Goal: Navigation & Orientation: Find specific page/section

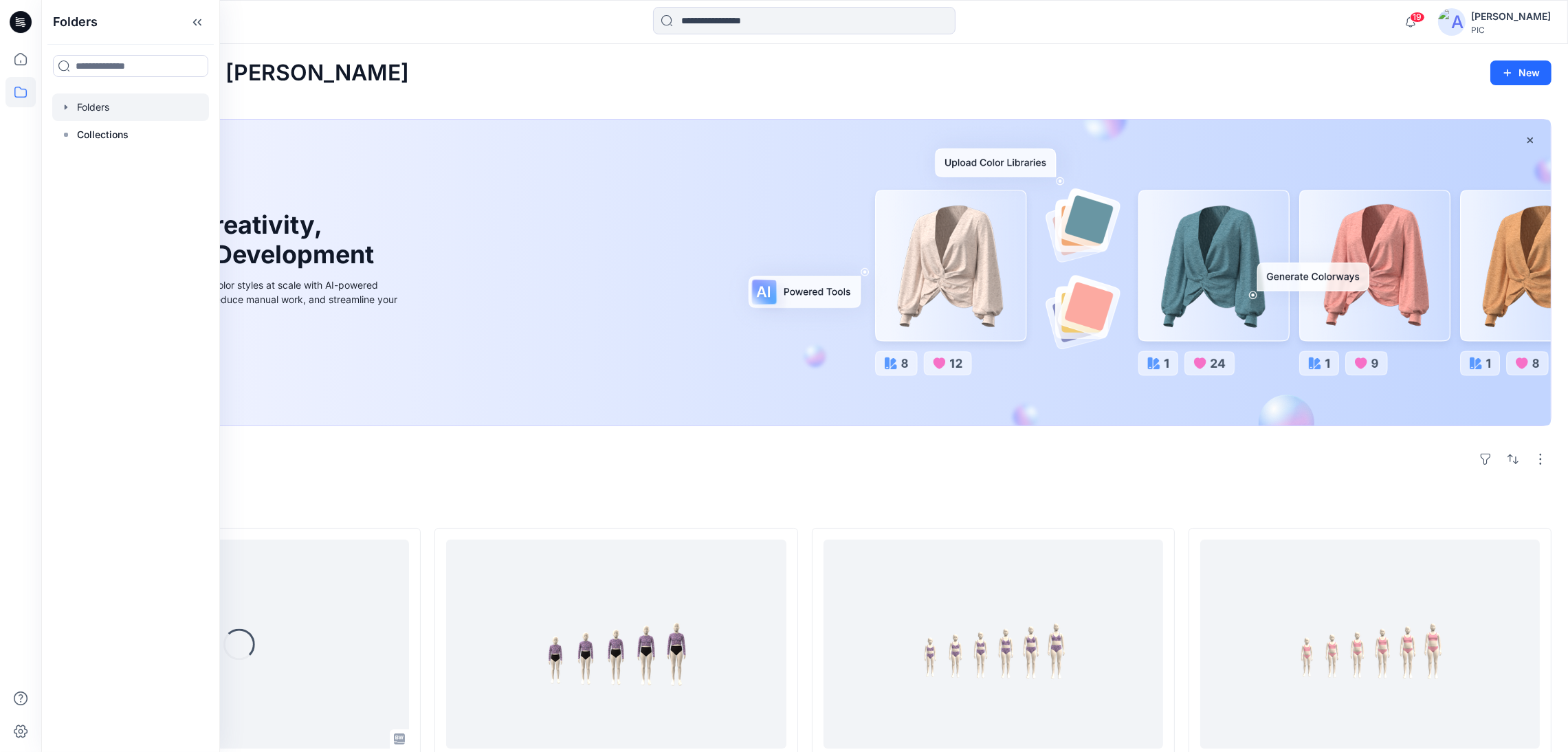
click at [108, 113] on div at bounding box center [130, 107] width 156 height 27
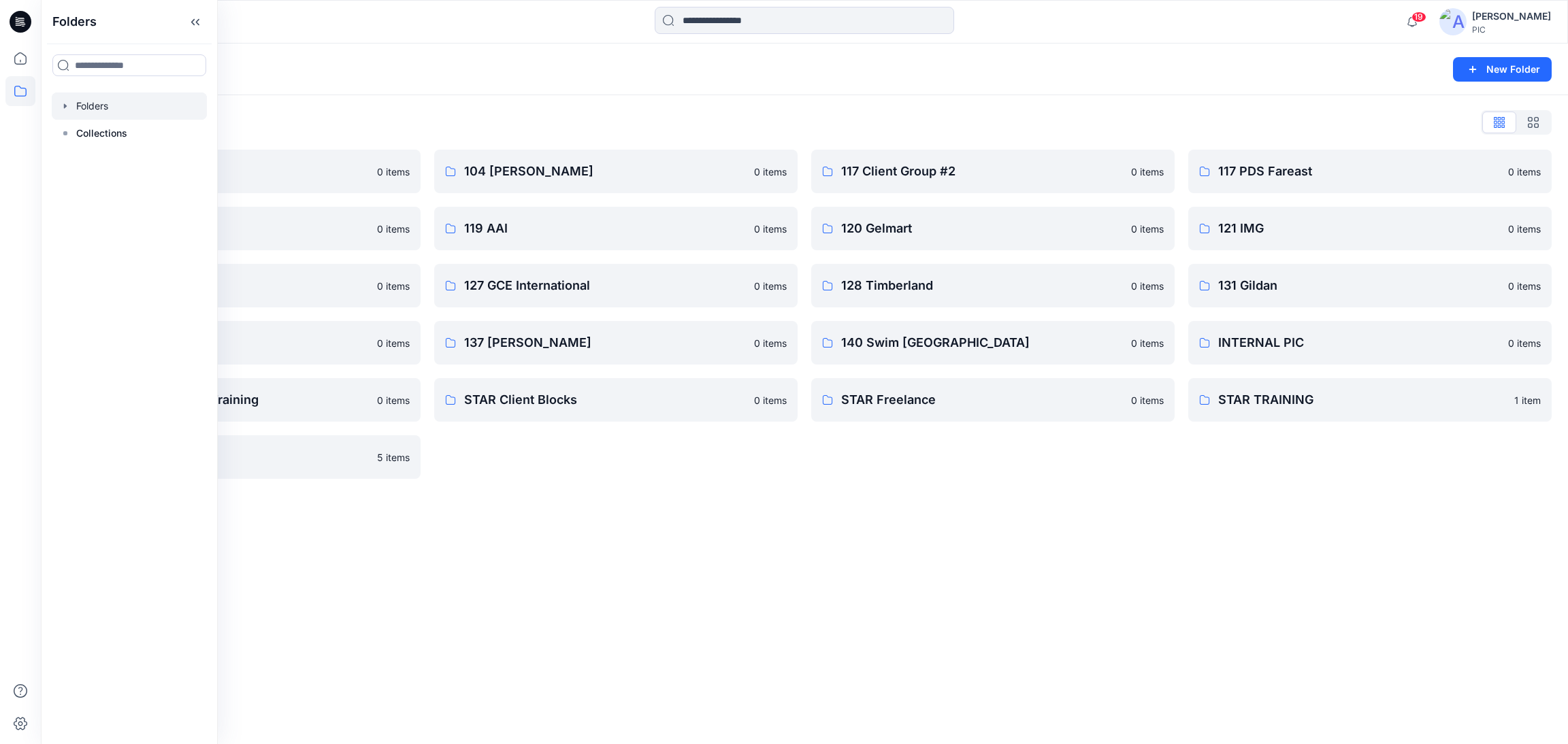
drag, startPoint x: 945, startPoint y: 500, endPoint x: 970, endPoint y: 486, distance: 28.7
click at [945, 500] on div "Folders New Folder Folders List 103 HIS International 0 items 118 Add Black 0 i…" at bounding box center [804, 394] width 1526 height 701
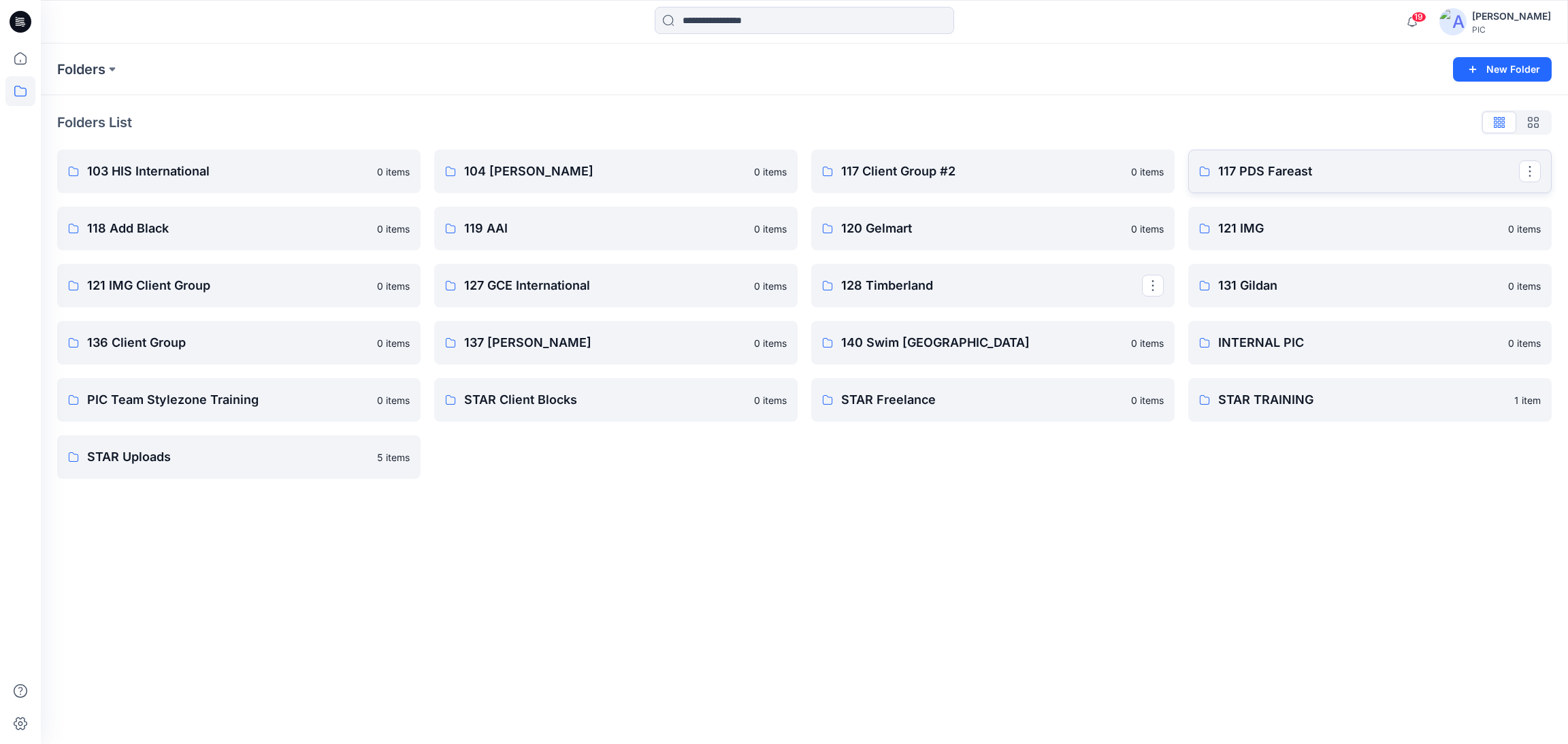
click at [1263, 170] on p "117 PDS Fareast" at bounding box center [1368, 171] width 301 height 19
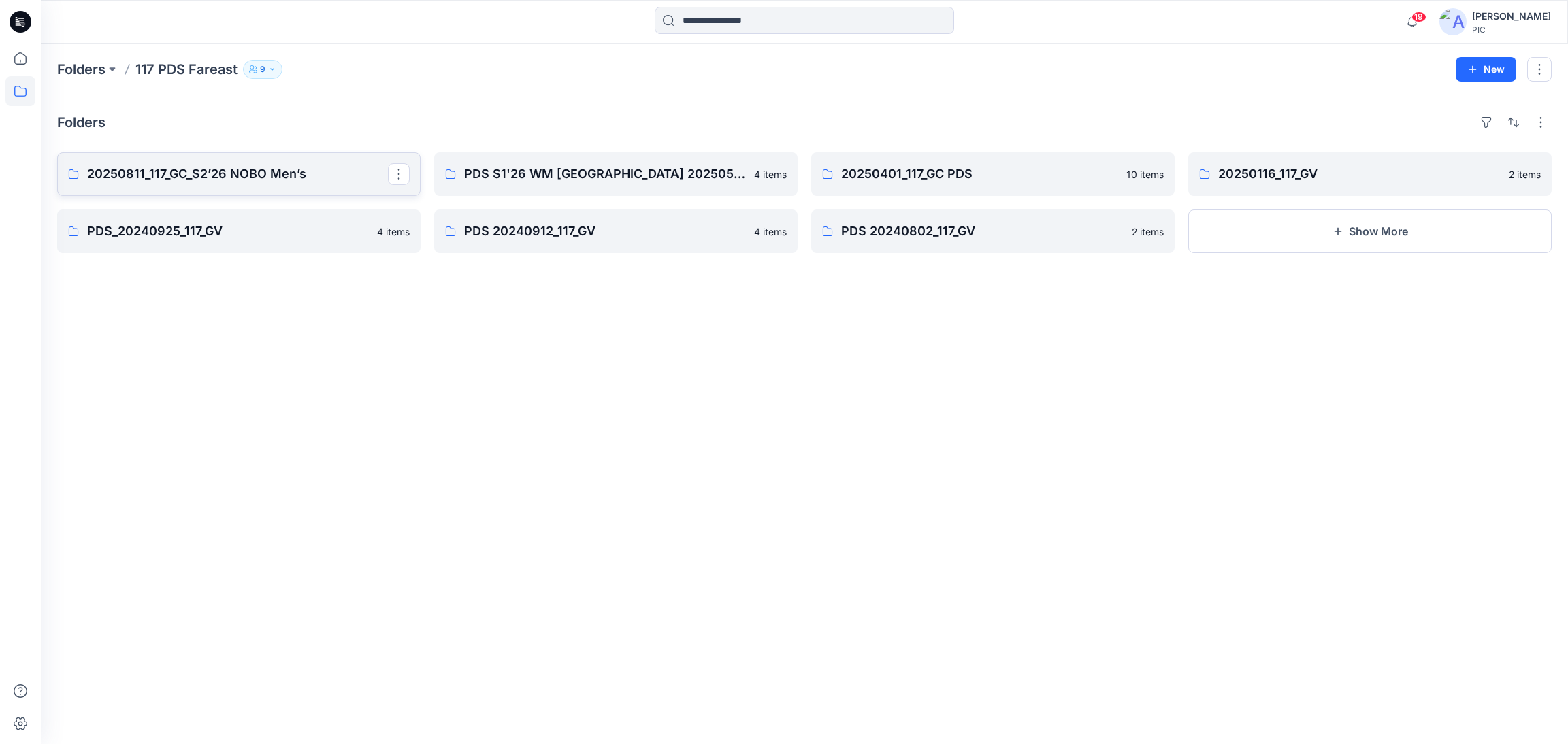
click at [283, 179] on p "20250811_117_GC_S2’26 NOBO Men’s" at bounding box center [238, 174] width 301 height 19
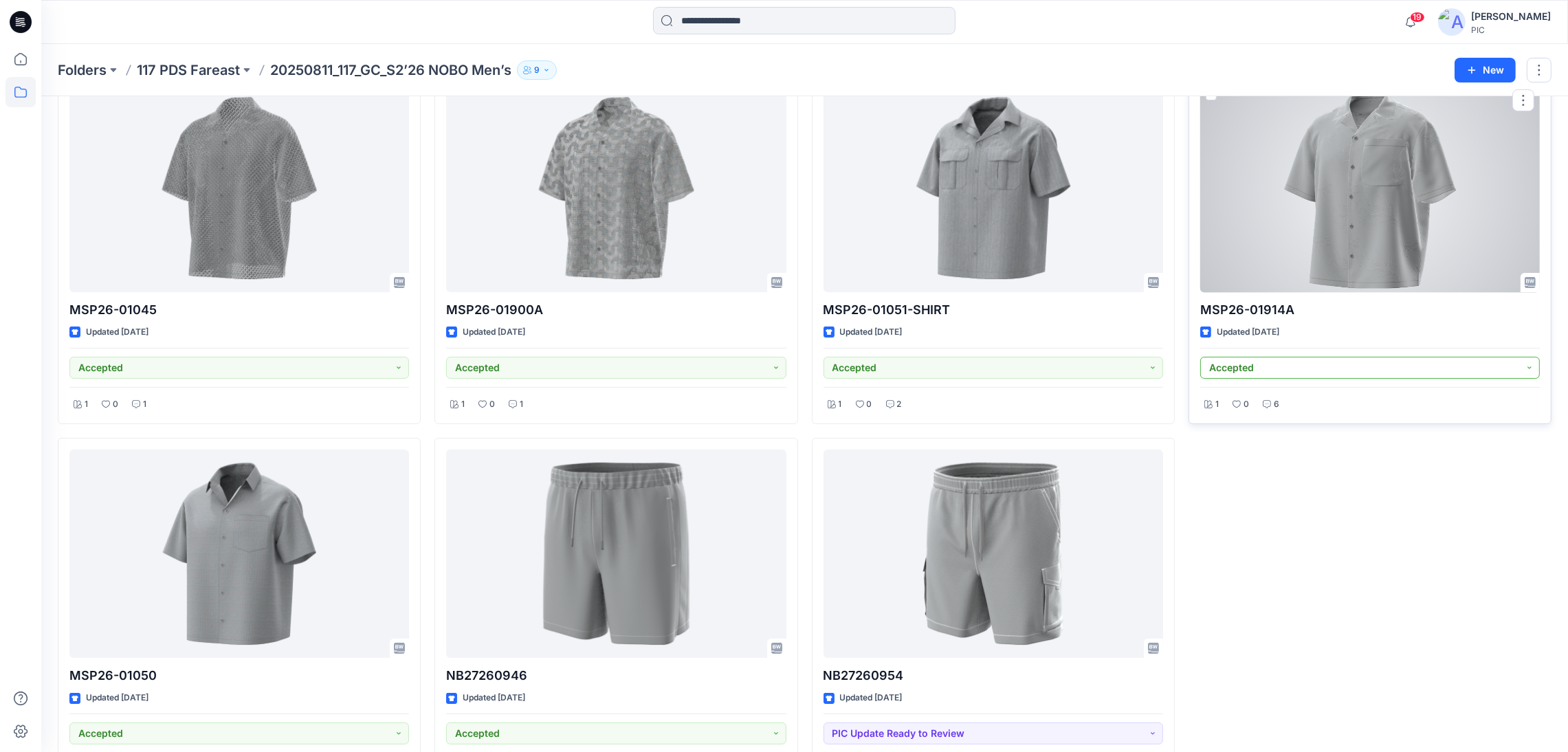
scroll to position [136, 0]
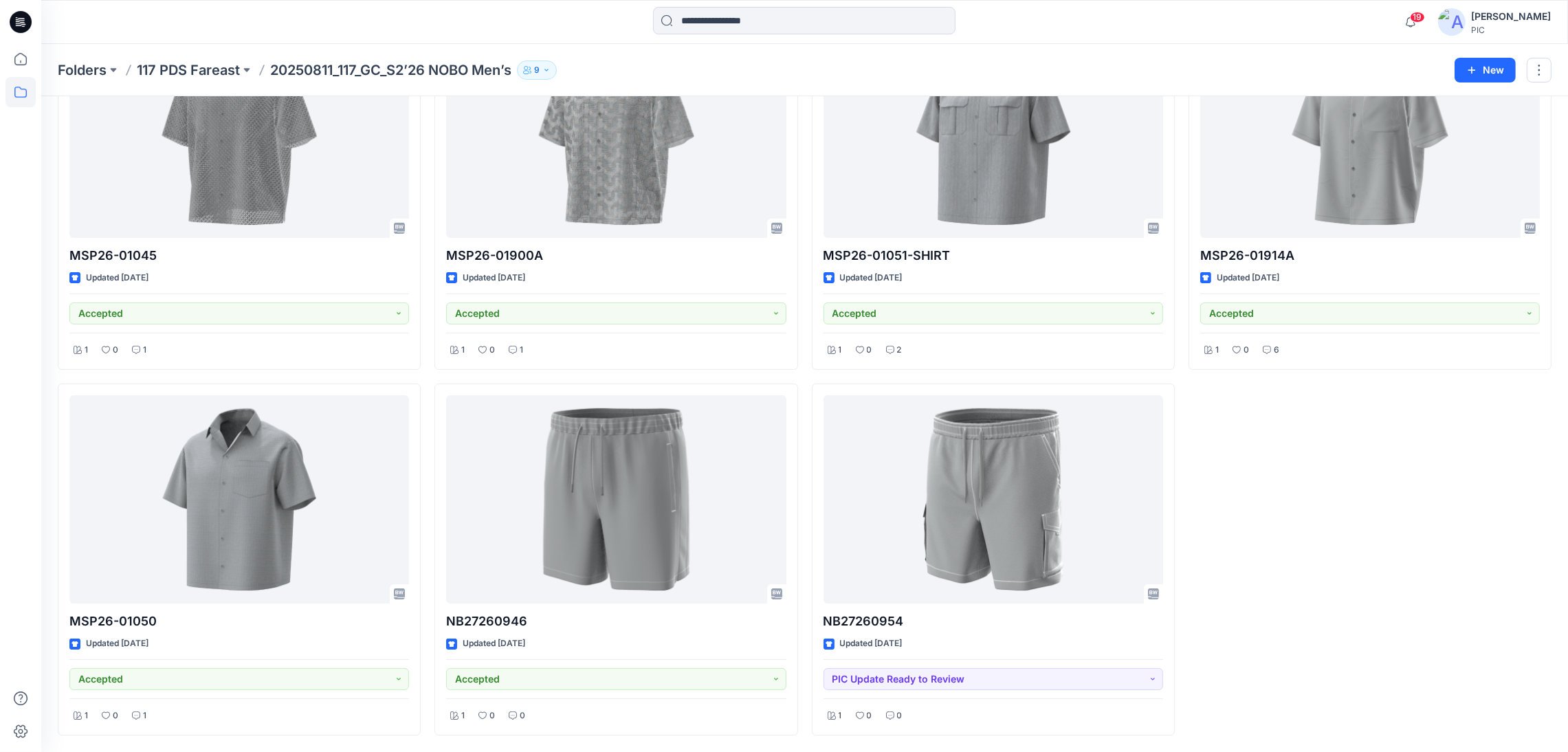
drag, startPoint x: 1336, startPoint y: 542, endPoint x: 1286, endPoint y: 586, distance: 66.6
click at [1336, 542] on div "MSP26-01914A Updated [DATE] Accepted 1 0 6" at bounding box center [1370, 376] width 363 height 718
click at [1355, 494] on div "MSP26-01914A Updated [DATE] Accepted 1 0 6" at bounding box center [1370, 376] width 363 height 718
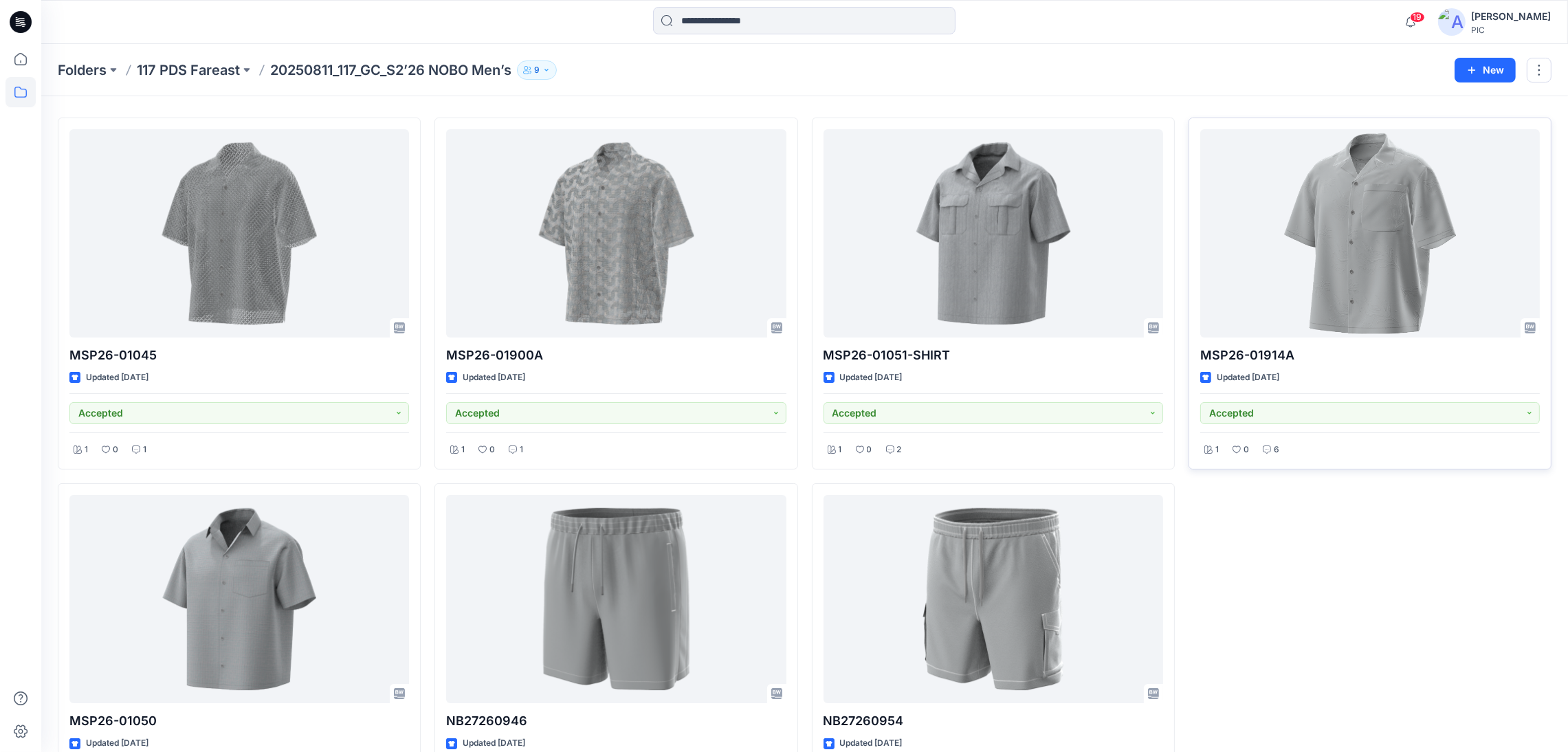
scroll to position [0, 0]
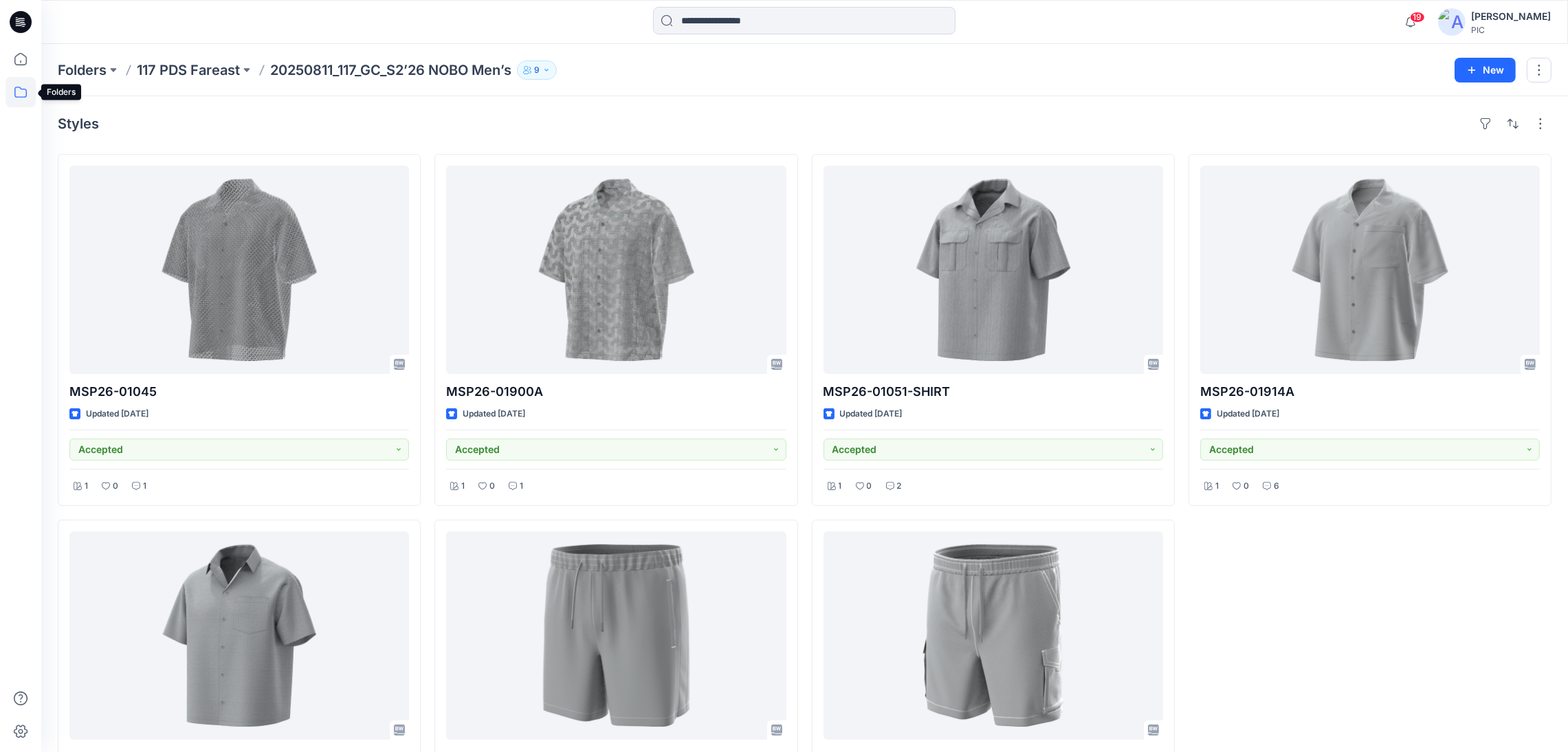
click at [17, 87] on icon at bounding box center [20, 92] width 31 height 31
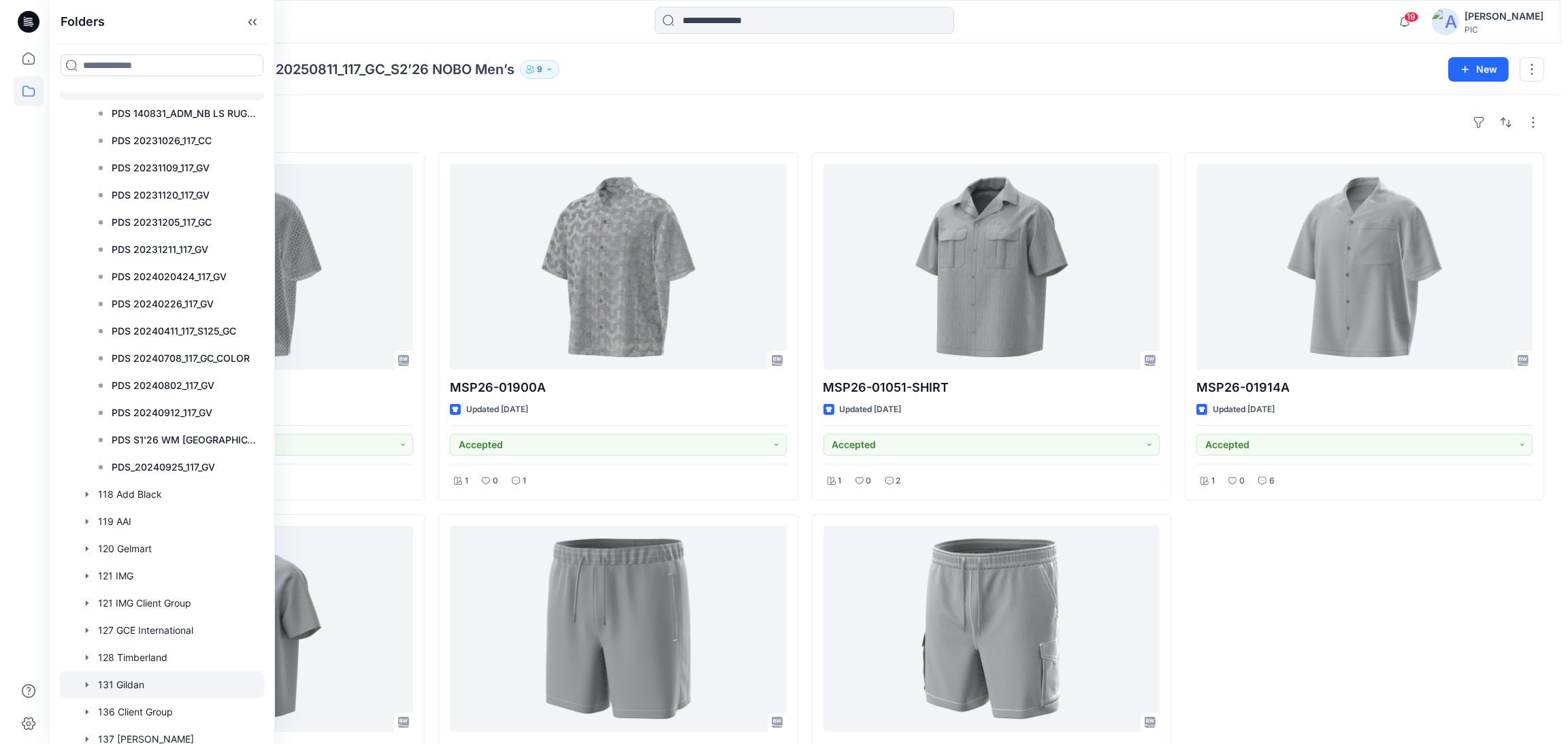
scroll to position [340, 0]
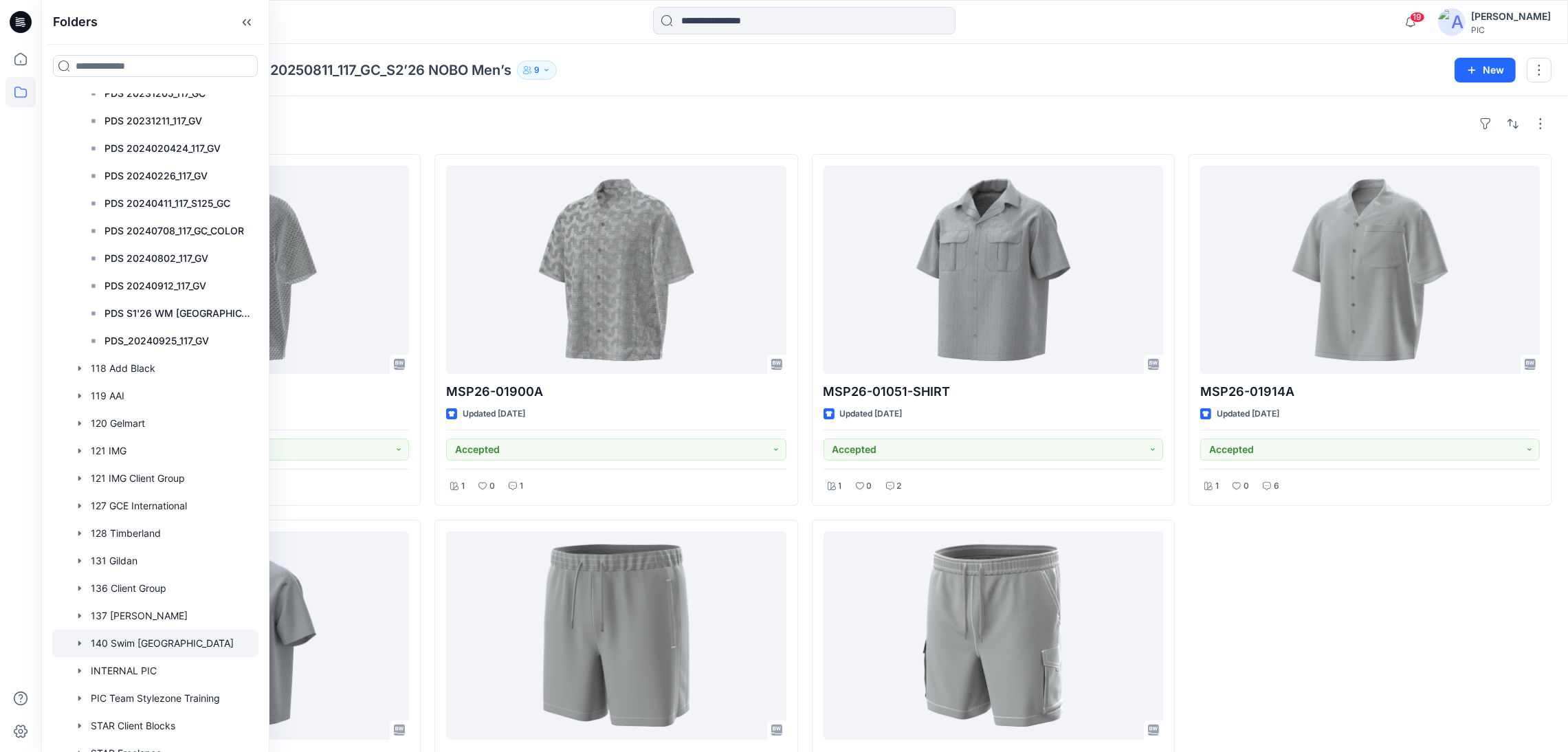
click at [126, 641] on div at bounding box center [156, 643] width 206 height 27
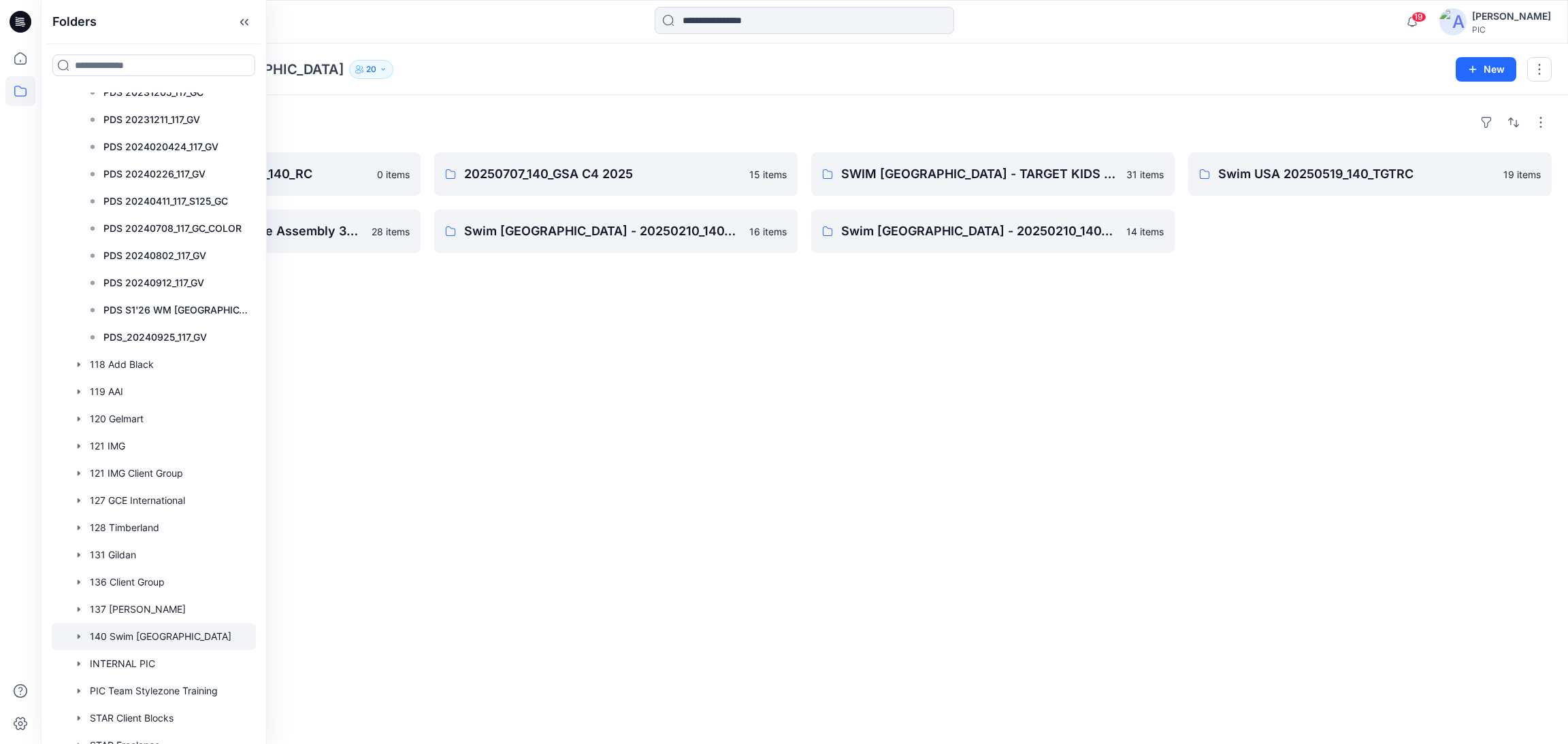
click at [872, 585] on div "Folders C2 / C3 SELECTS - 20250826_140_RC 0 items Swim USA 20250210_140_ Free A…" at bounding box center [804, 420] width 1526 height 649
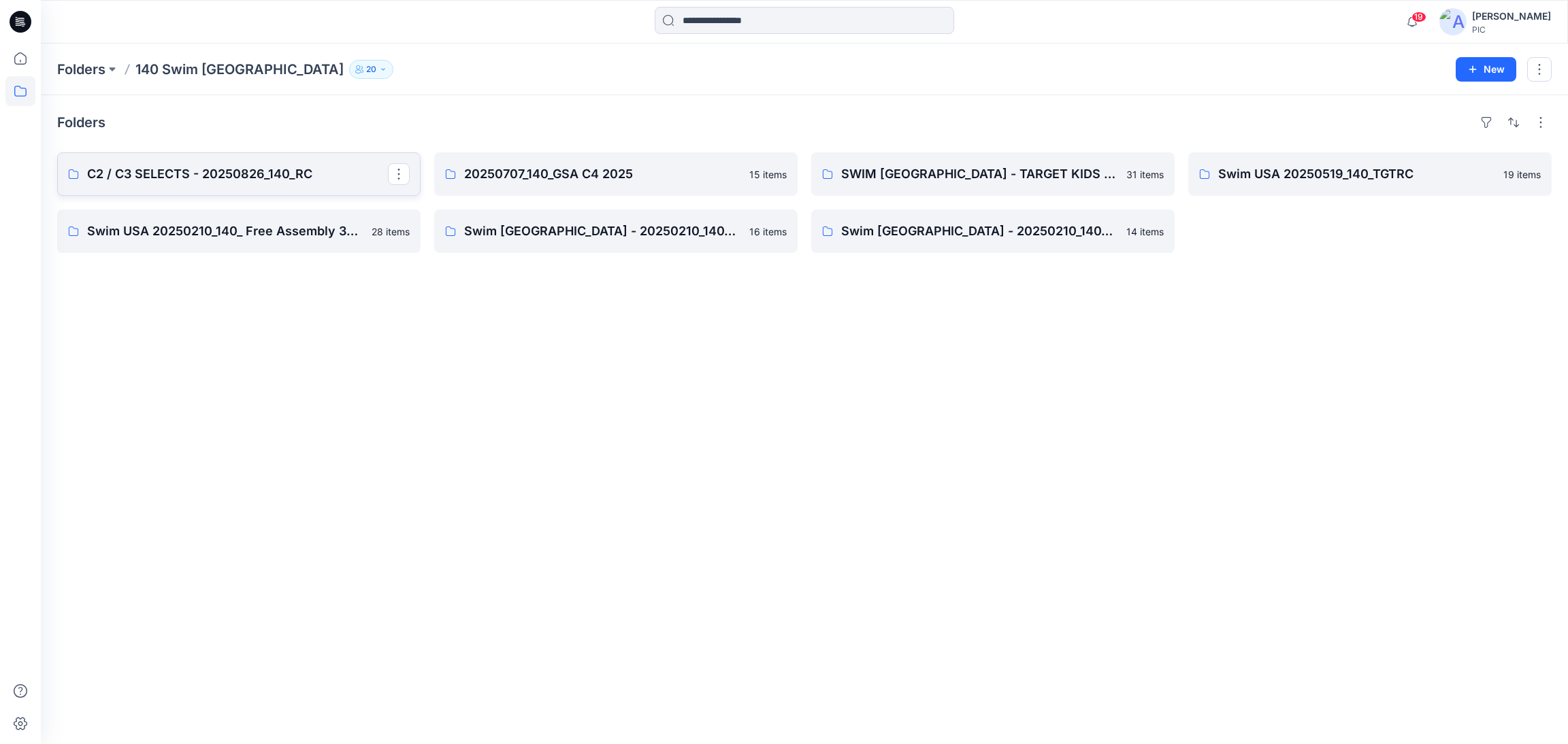
click at [157, 171] on p "C2 / C3 SELECTS - 20250826_140_RC" at bounding box center [238, 174] width 301 height 19
drag, startPoint x: 408, startPoint y: 427, endPoint x: 609, endPoint y: 372, distance: 208.4
click at [409, 428] on div "Folders C2 / C3 SELECTS - 20250826_140_RC 0 items Swim USA 20250210_140_ Free A…" at bounding box center [804, 420] width 1526 height 649
